Goal: Task Accomplishment & Management: Use online tool/utility

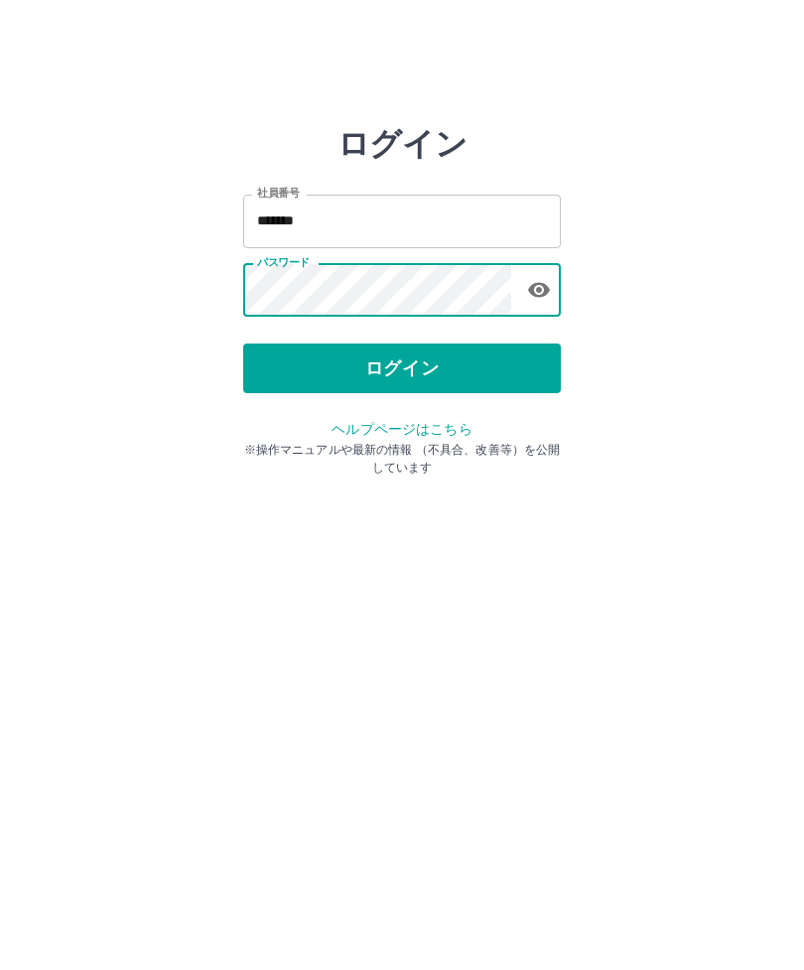
click at [469, 352] on button "ログイン" at bounding box center [402, 369] width 318 height 50
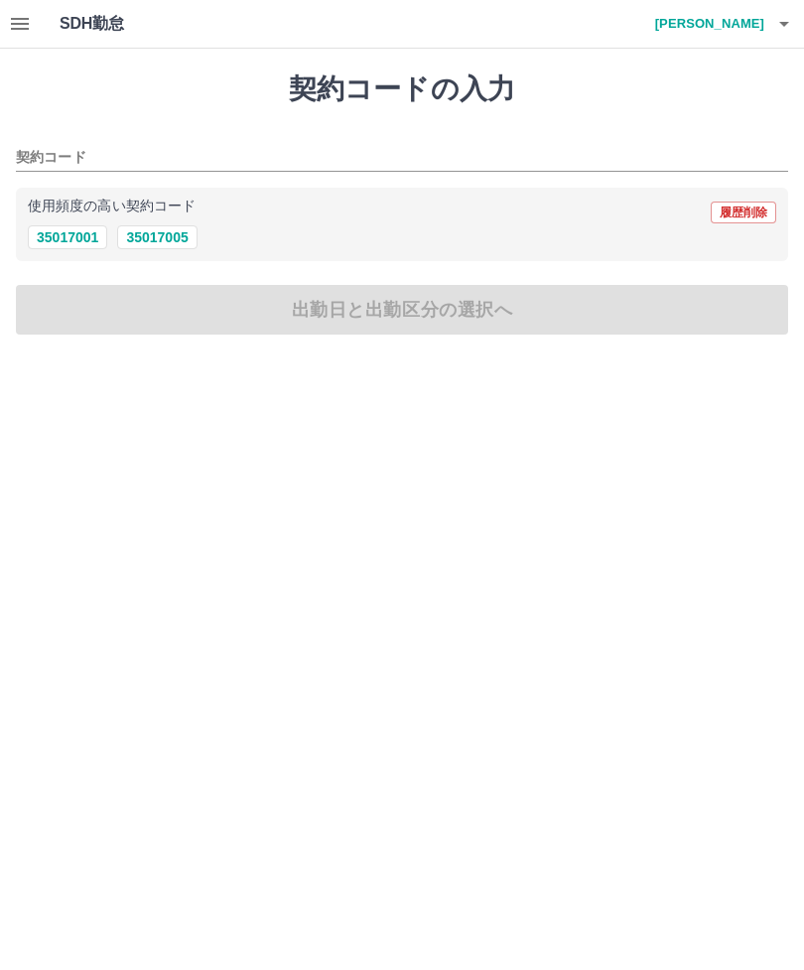
click at [57, 221] on div "使用頻度の高い契約コード 履歴削除" at bounding box center [402, 213] width 749 height 26
click at [50, 243] on button "35017001" at bounding box center [67, 237] width 79 height 24
type input "********"
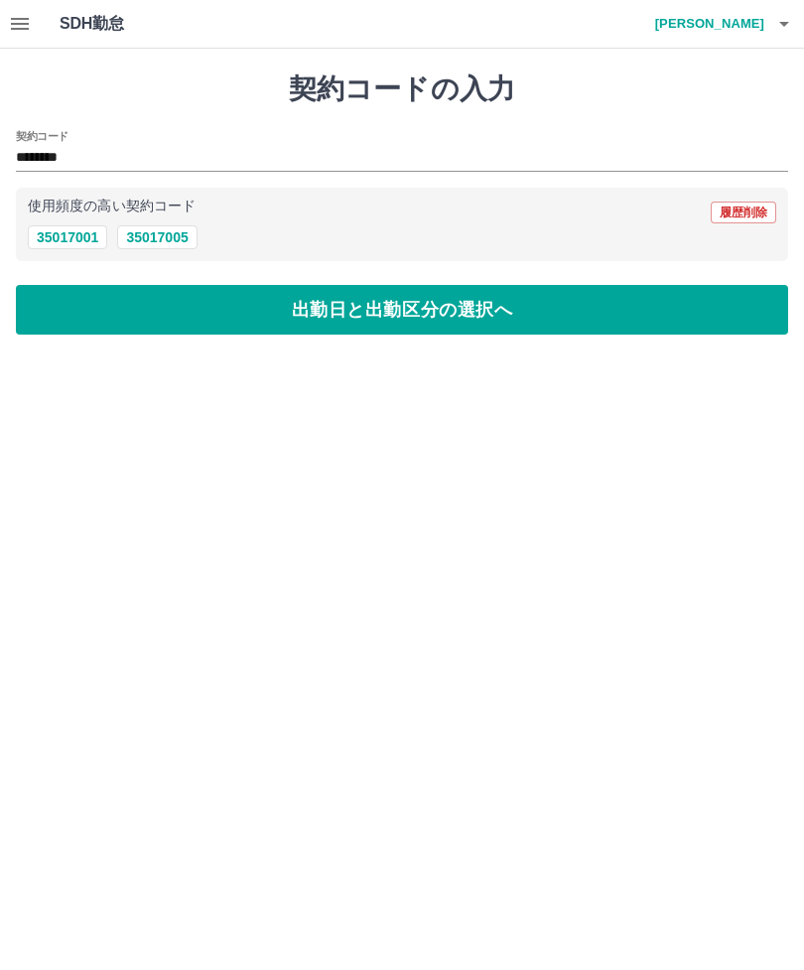
click at [92, 298] on button "出勤日と出勤区分の選択へ" at bounding box center [402, 310] width 772 height 50
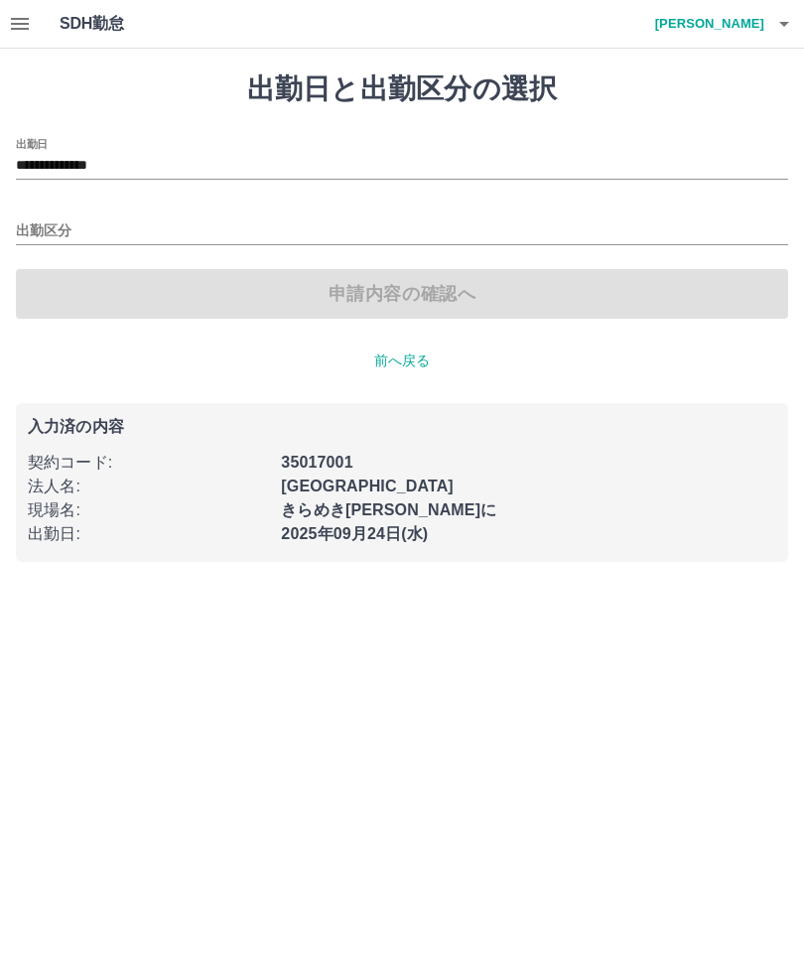
click at [88, 211] on div "出勤区分" at bounding box center [402, 225] width 772 height 42
click at [763, 9] on h4 "中澤　梨緒" at bounding box center [704, 24] width 119 height 48
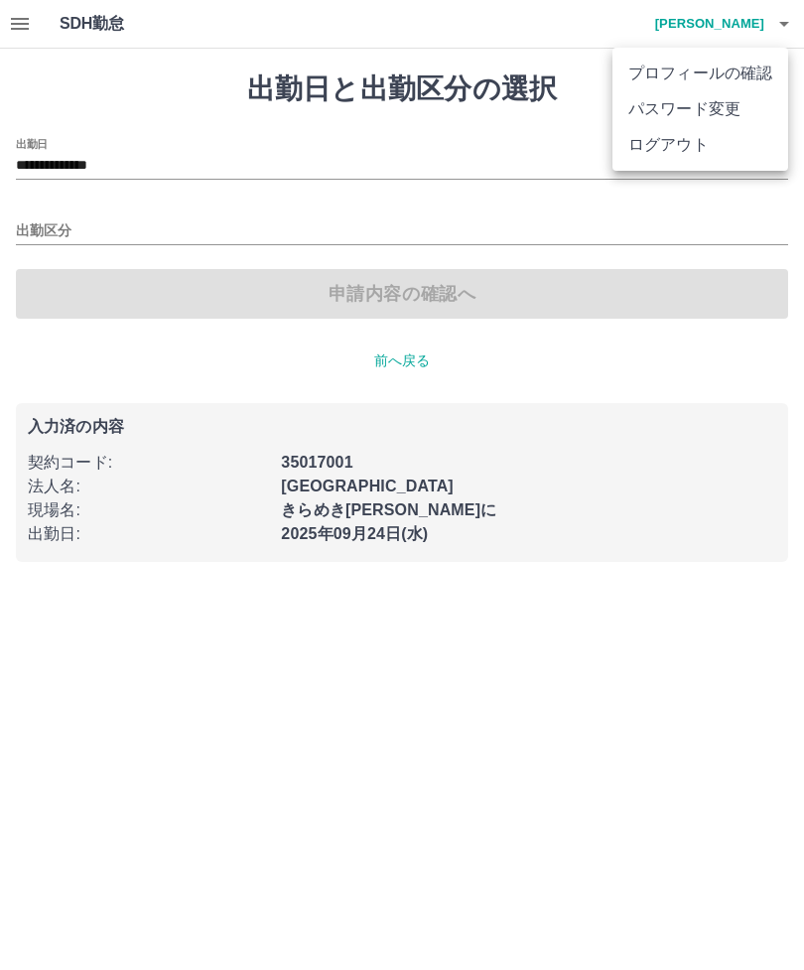
click at [674, 155] on li "ログアウト" at bounding box center [701, 145] width 176 height 36
